Goal: Check status: Check status

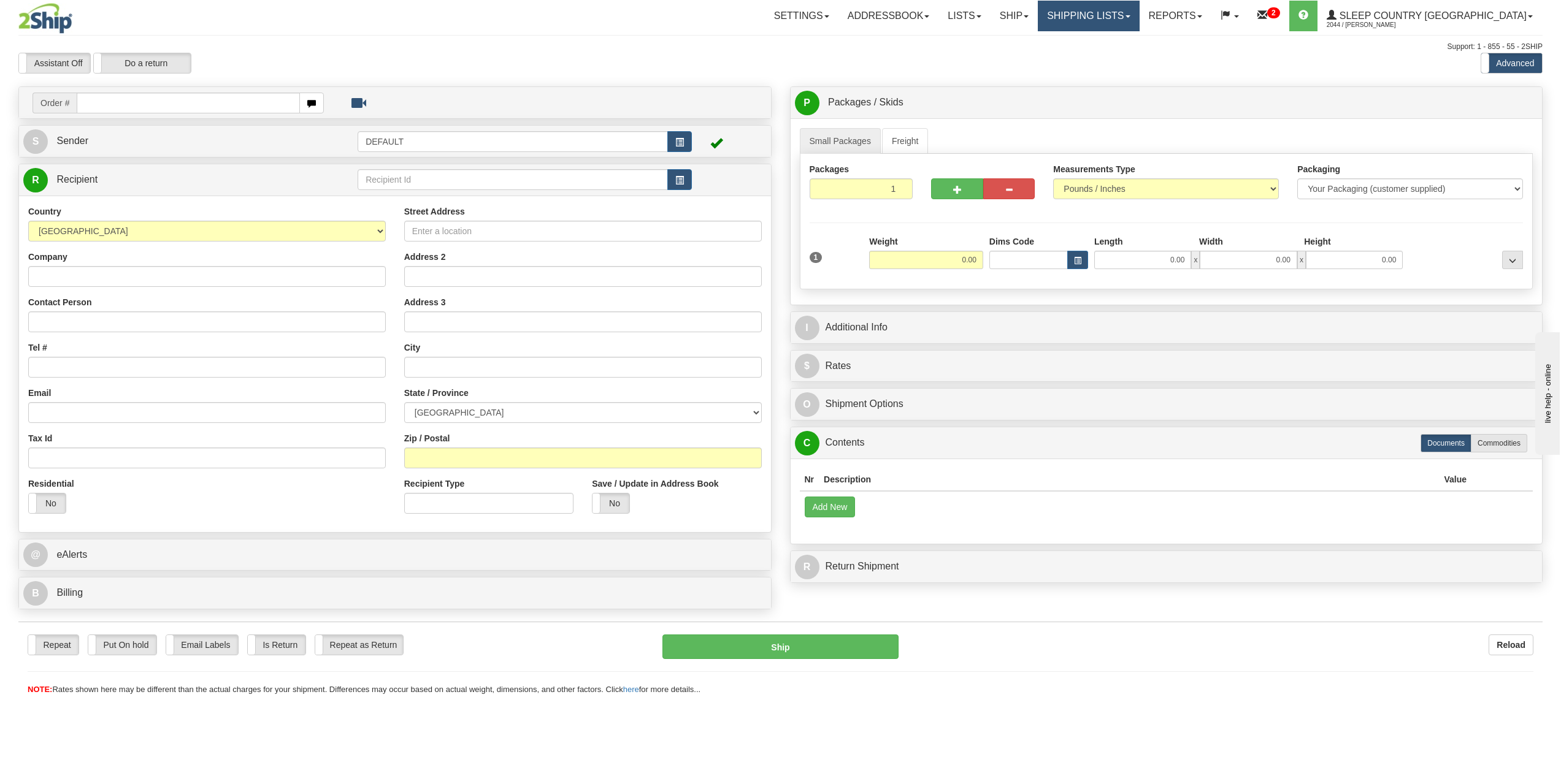
click at [1130, 16] on span at bounding box center [1128, 17] width 5 height 3
click at [1126, 57] on span "Search Shipment History" at bounding box center [1079, 59] width 95 height 10
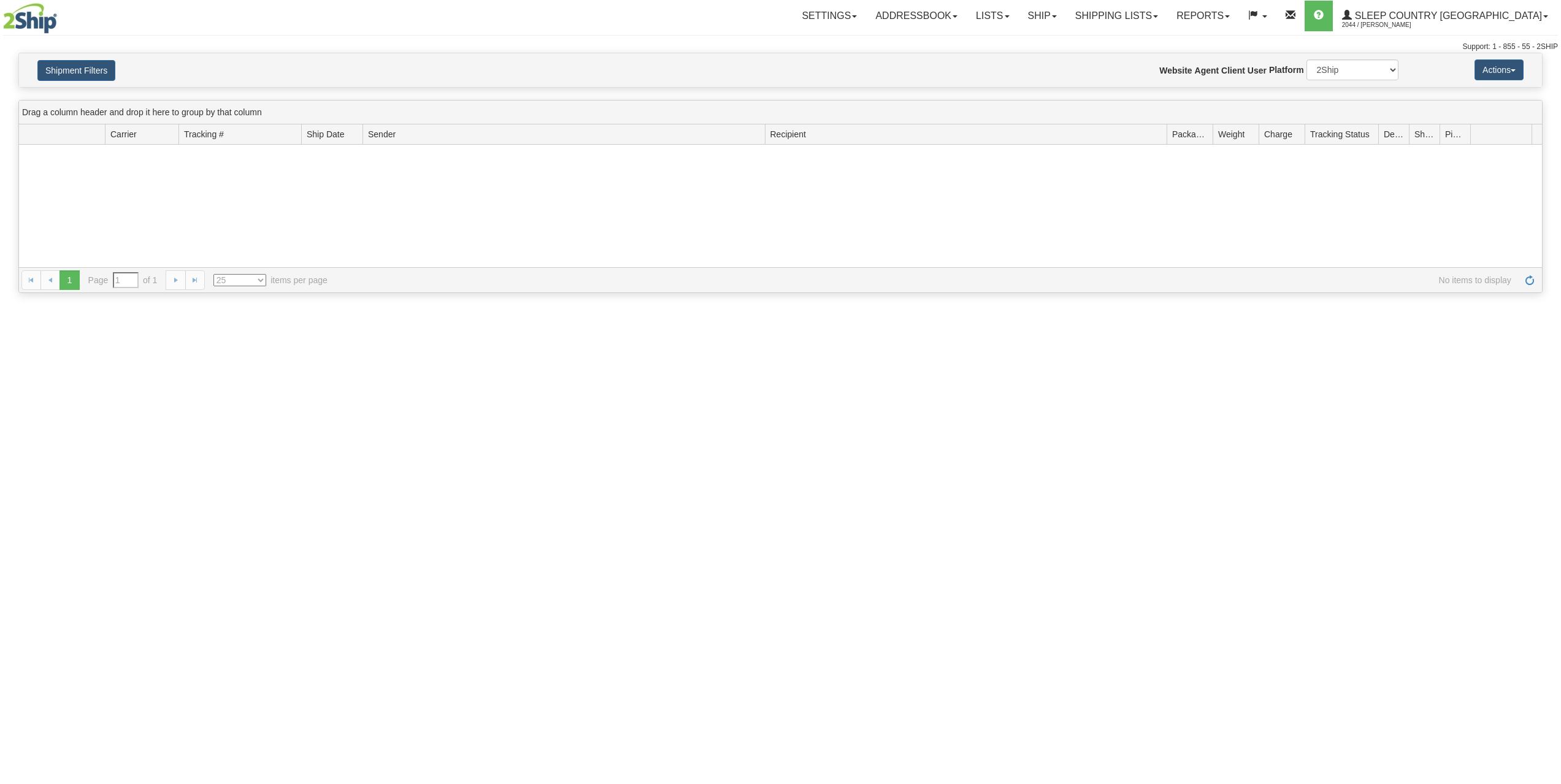
type input "From [DATE] To [DATE]"
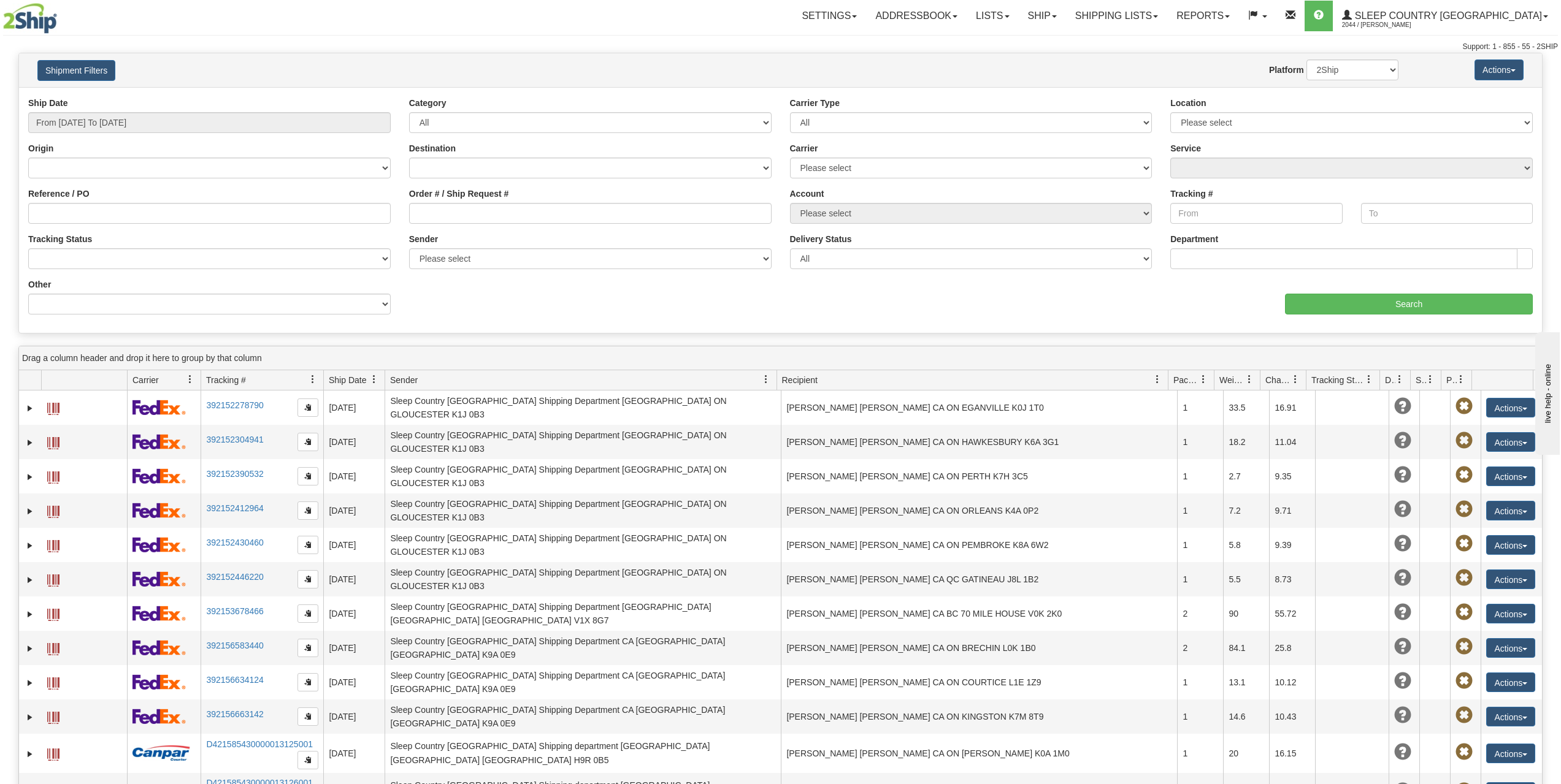
click at [275, 59] on div "Shipment Filters Website Agent Nothing selected Client User Platform 2Ship Impo…" at bounding box center [780, 70] width 1523 height 34
click at [445, 211] on input "Order # / Ship Request #" at bounding box center [590, 213] width 362 height 21
paste input "9000H989177"
type input "9000H989177"
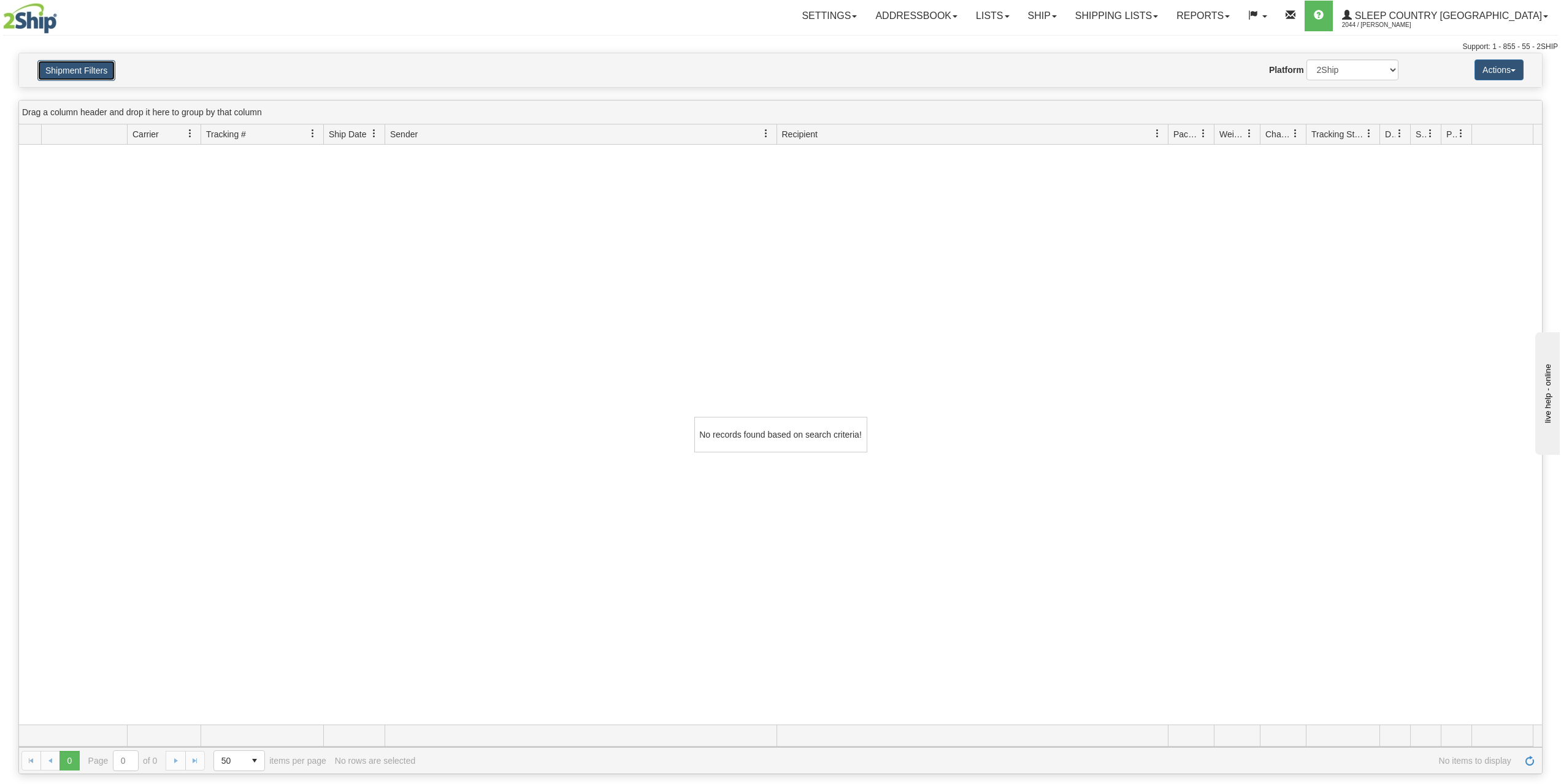
click at [75, 68] on button "Shipment Filters" at bounding box center [76, 71] width 78 height 21
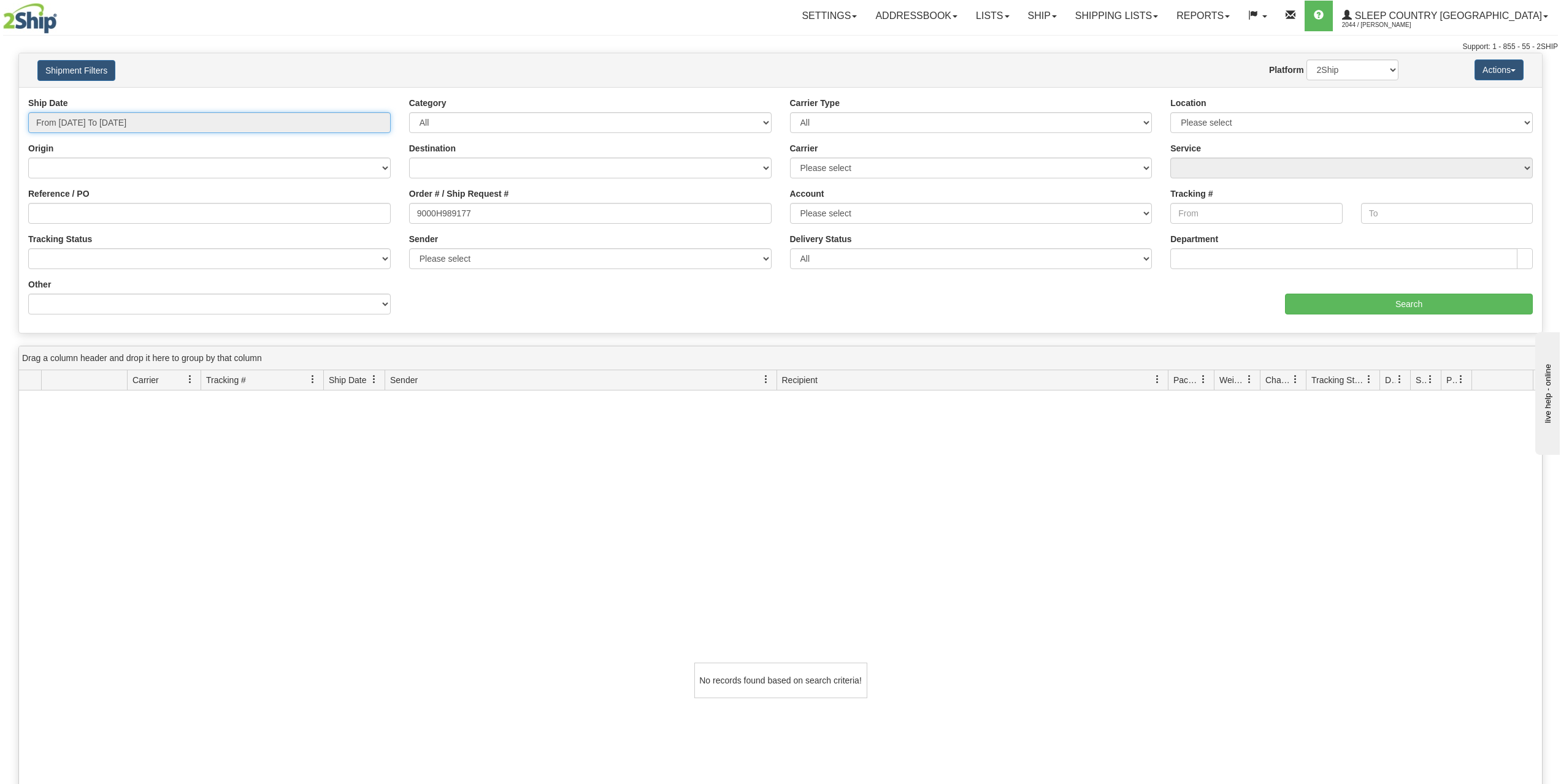
click at [213, 129] on input "From 08/14/2025 To 08/15/2025" at bounding box center [209, 122] width 362 height 21
click at [89, 184] on li "Last 7 Days" at bounding box center [83, 190] width 98 height 17
type input "From 08/09/2025 To 08/15/2025"
